Goal: Find specific page/section: Find specific page/section

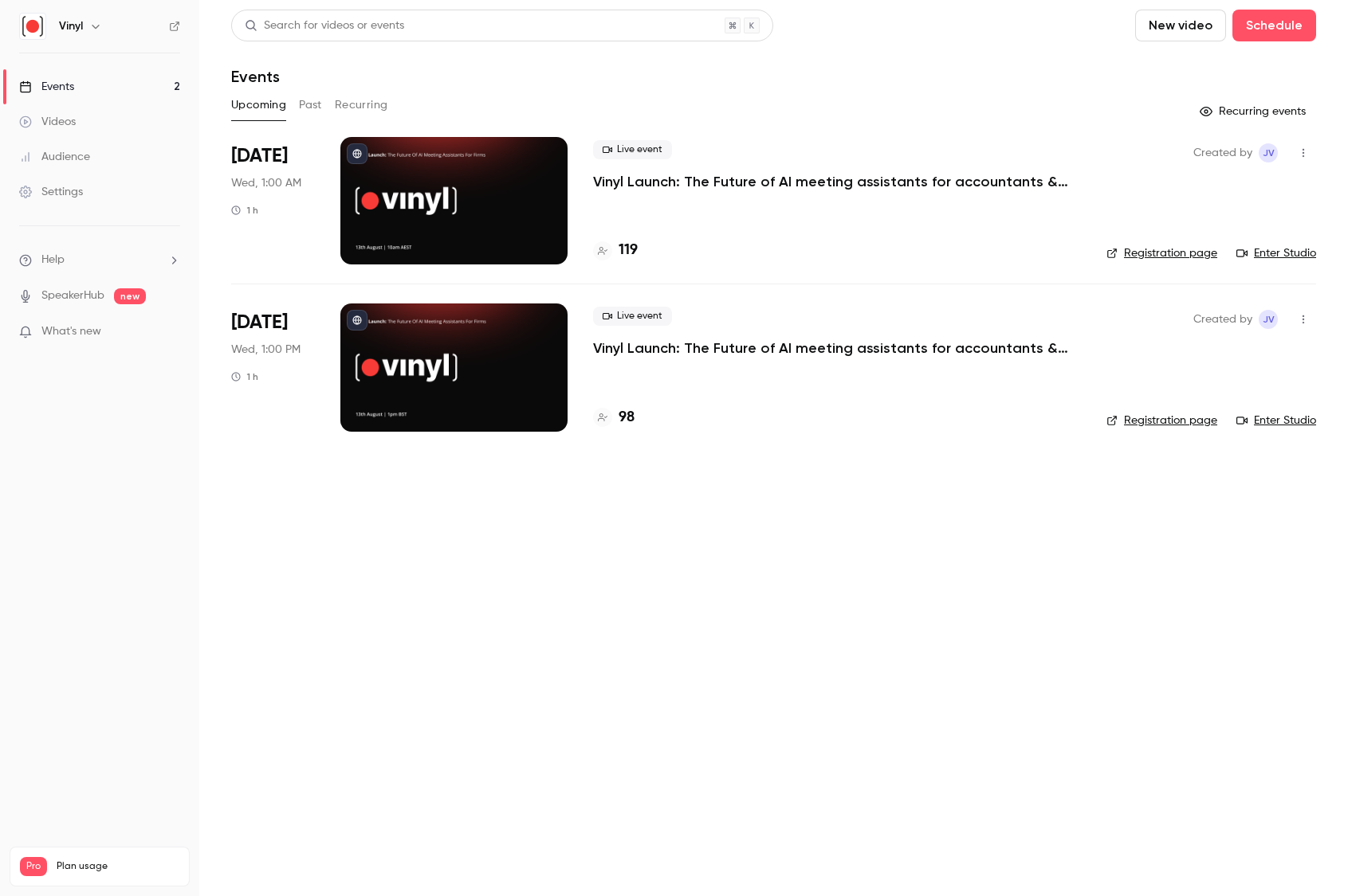
click at [624, 413] on h4 "98" at bounding box center [626, 418] width 16 height 21
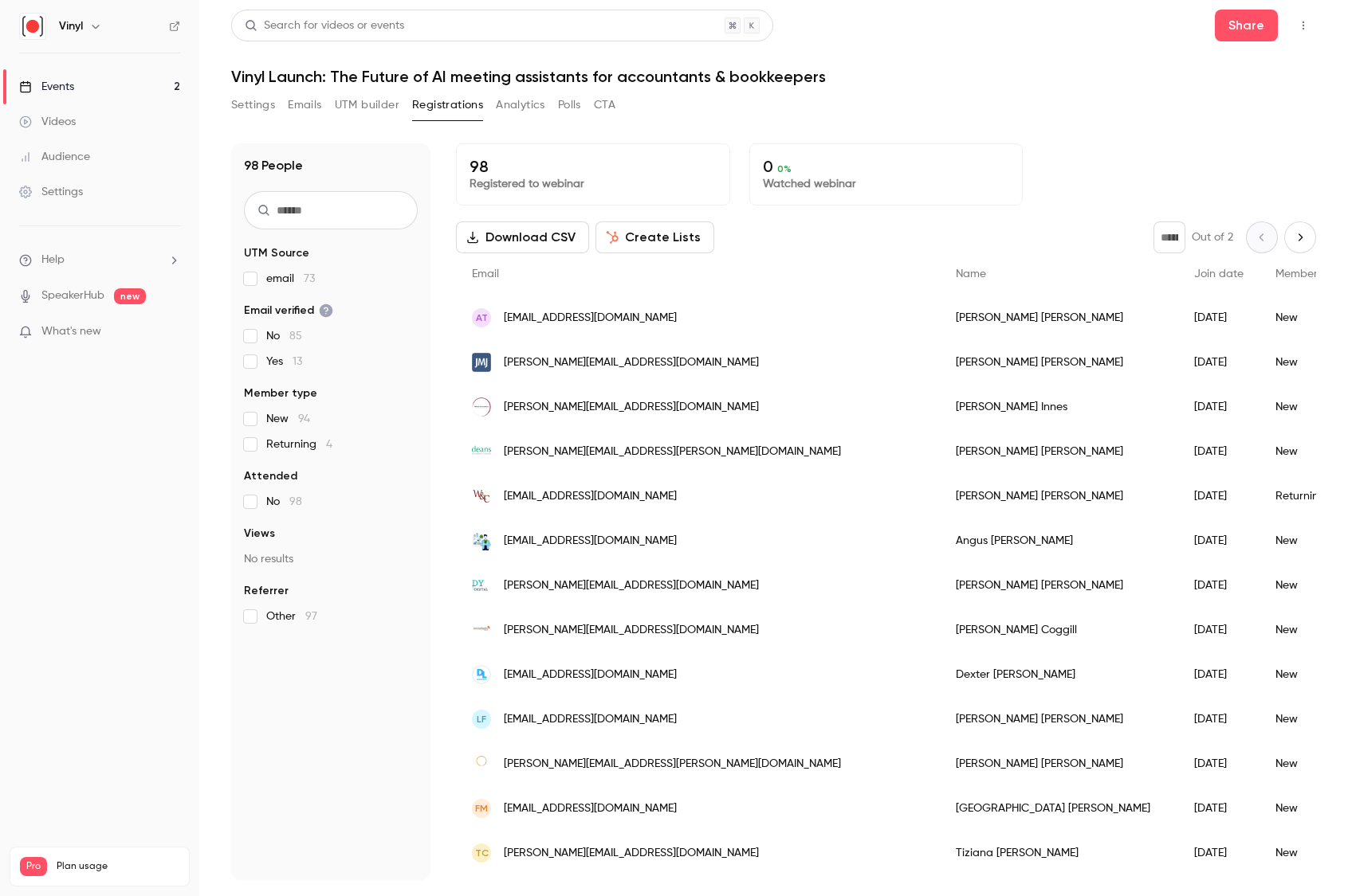
click at [349, 213] on input "text" at bounding box center [330, 211] width 173 height 38
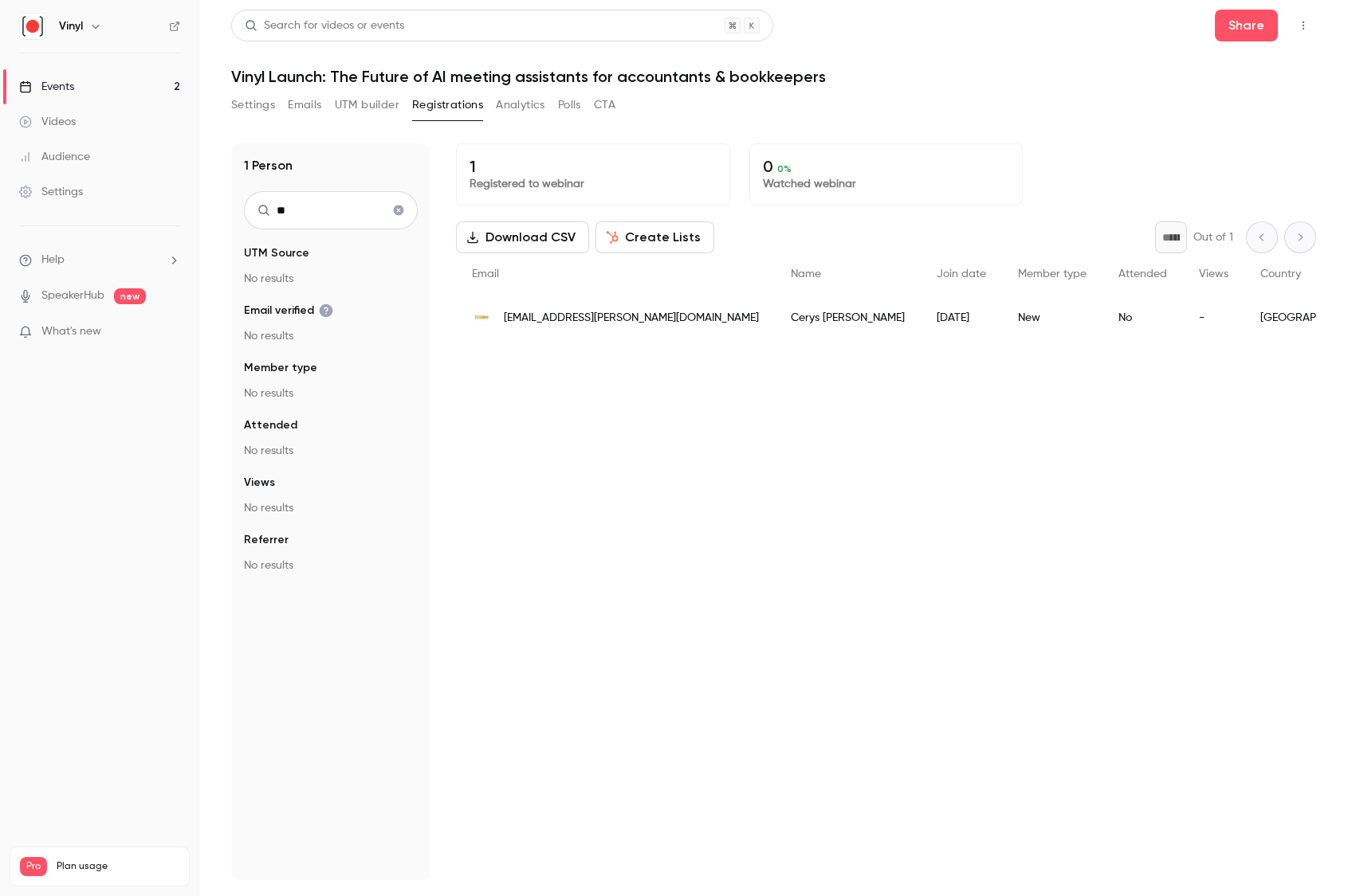
type input "*"
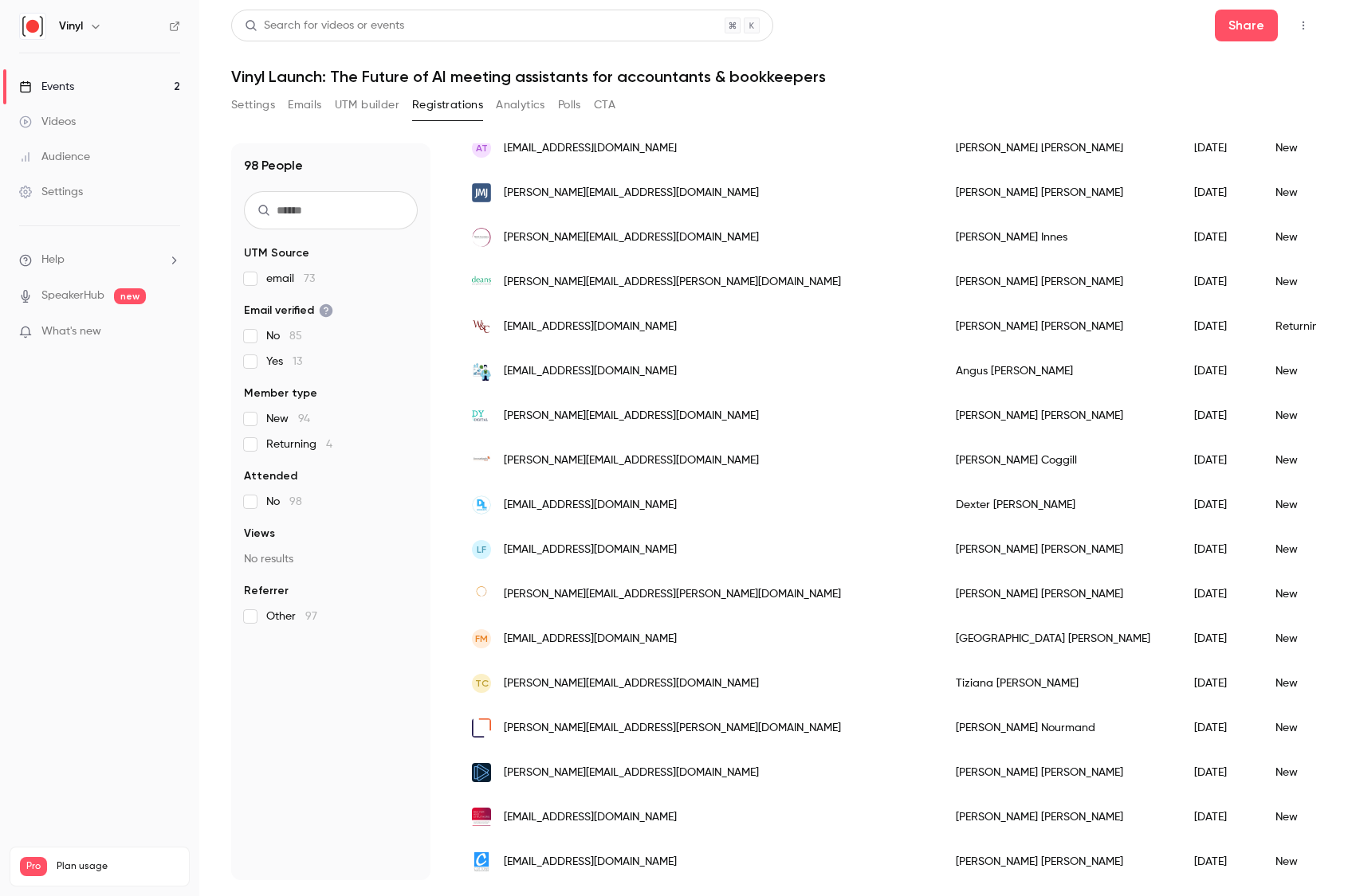
scroll to position [81, 0]
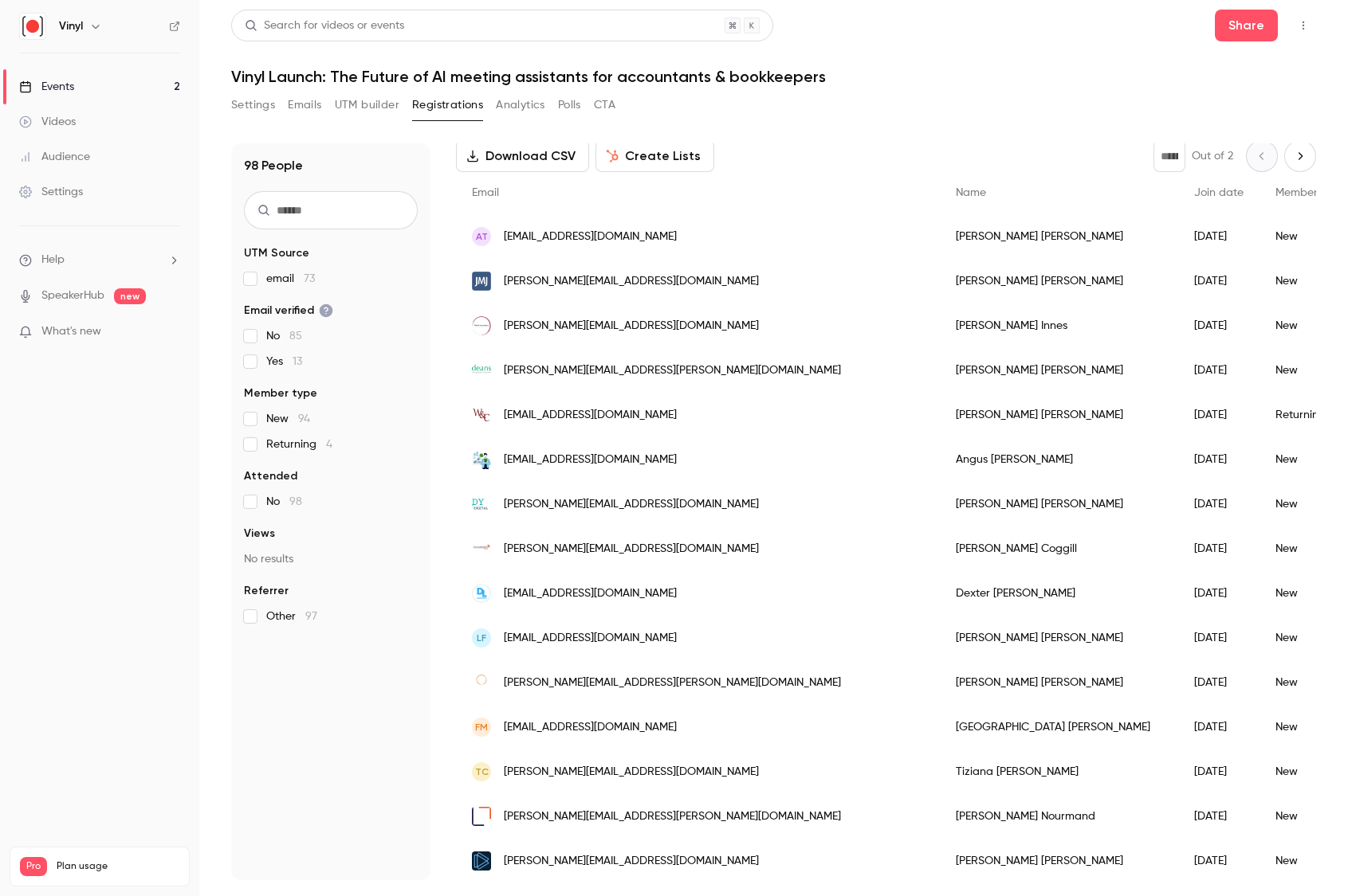
drag, startPoint x: 1293, startPoint y: 159, endPoint x: 1216, endPoint y: 195, distance: 85.0
click at [1293, 159] on icon "Next page" at bounding box center [1299, 155] width 17 height 12
type input "*"
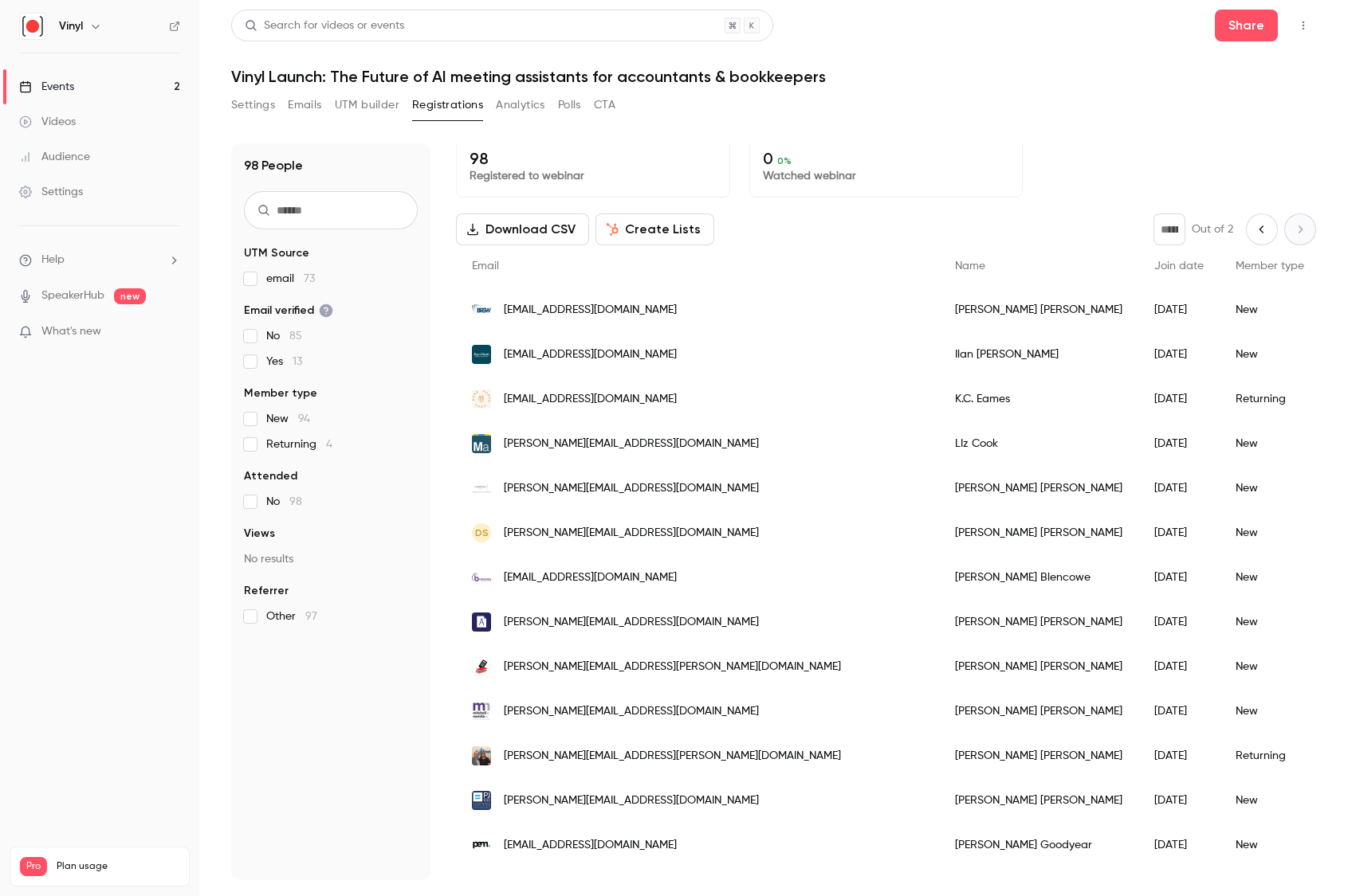
scroll to position [0, 0]
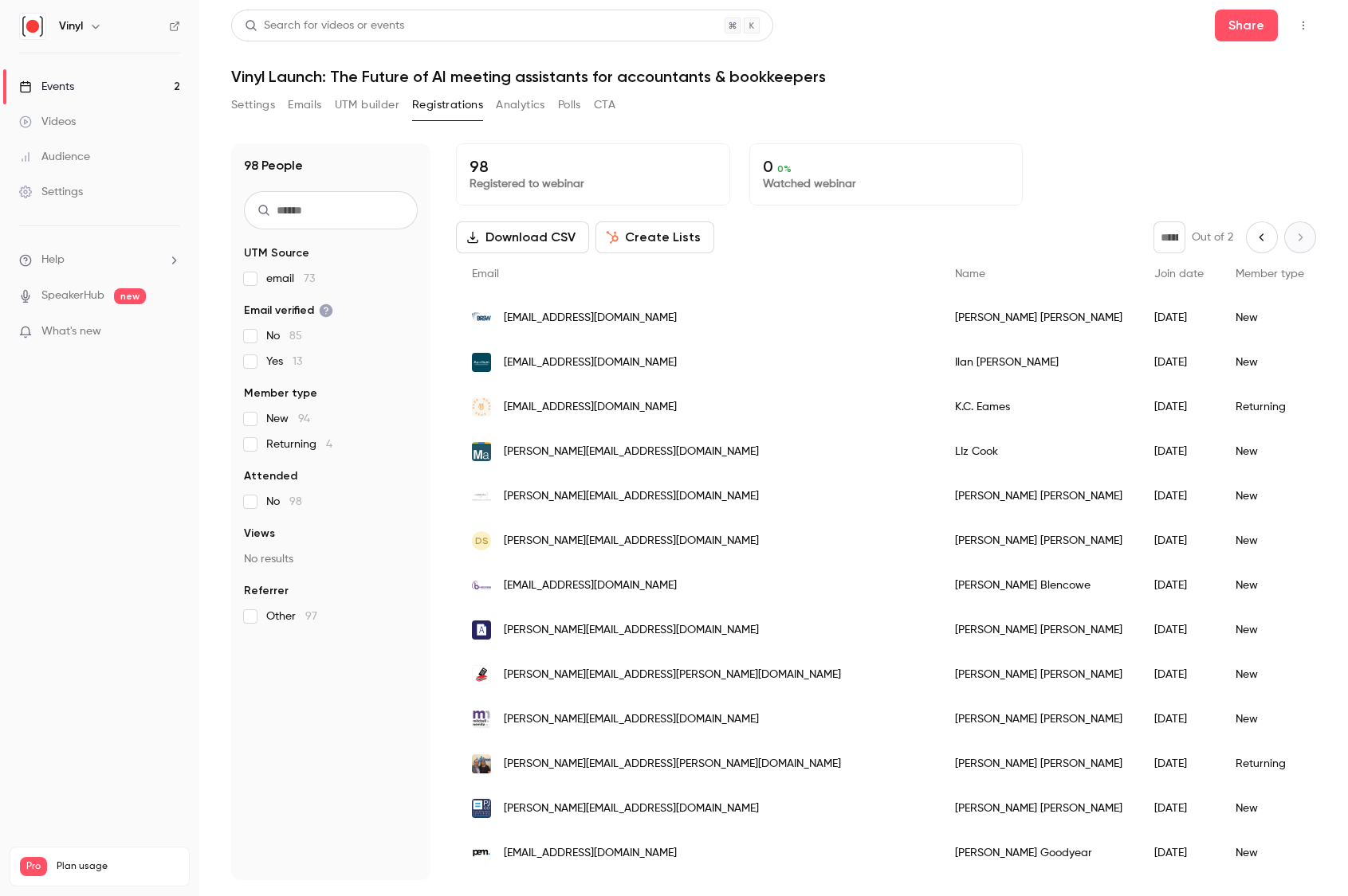
click at [1283, 240] on div "* Out of 2" at bounding box center [1234, 237] width 163 height 32
